Goal: Find specific page/section: Find specific page/section

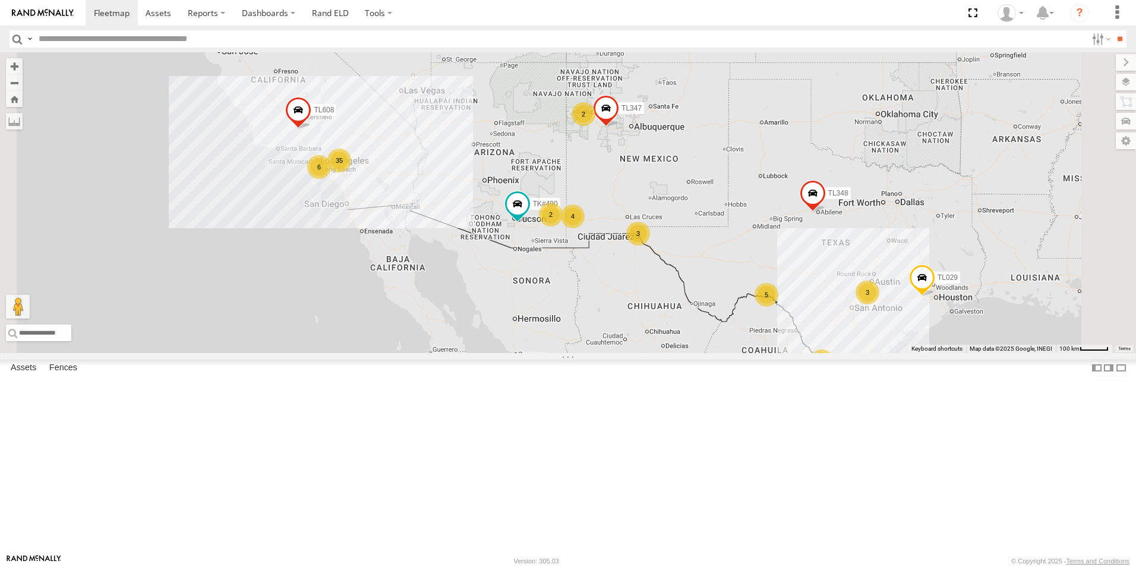
click at [109, 42] on input "text" at bounding box center [560, 38] width 1053 height 17
type input "*****"
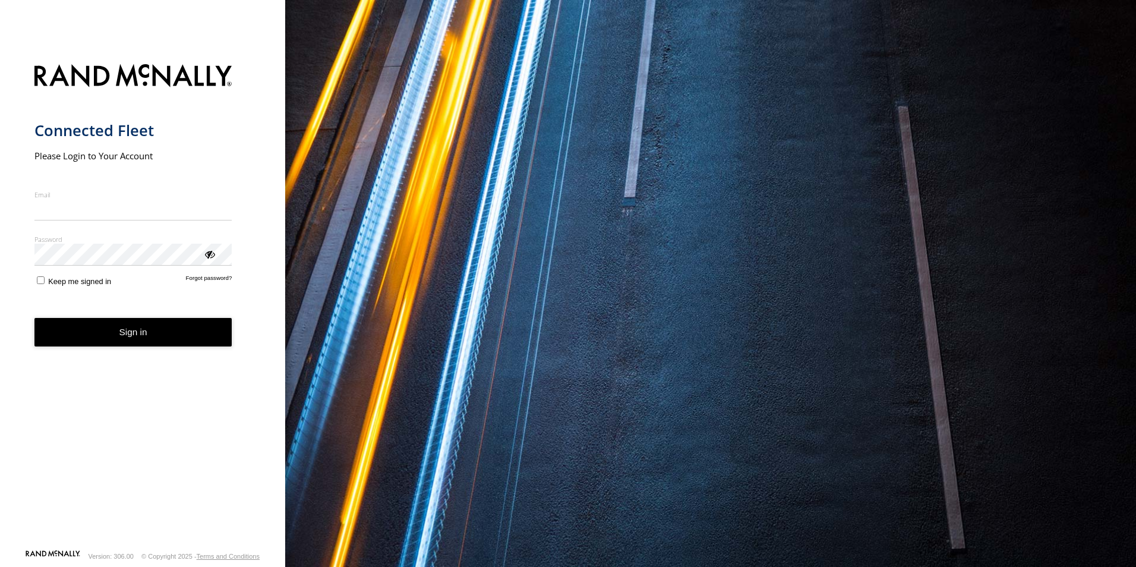
click at [173, 16] on div "Connected Fleet Please Login to Your Account Email Enter a valid login email ad…" at bounding box center [142, 283] width 285 height 567
